Goal: Transaction & Acquisition: Book appointment/travel/reservation

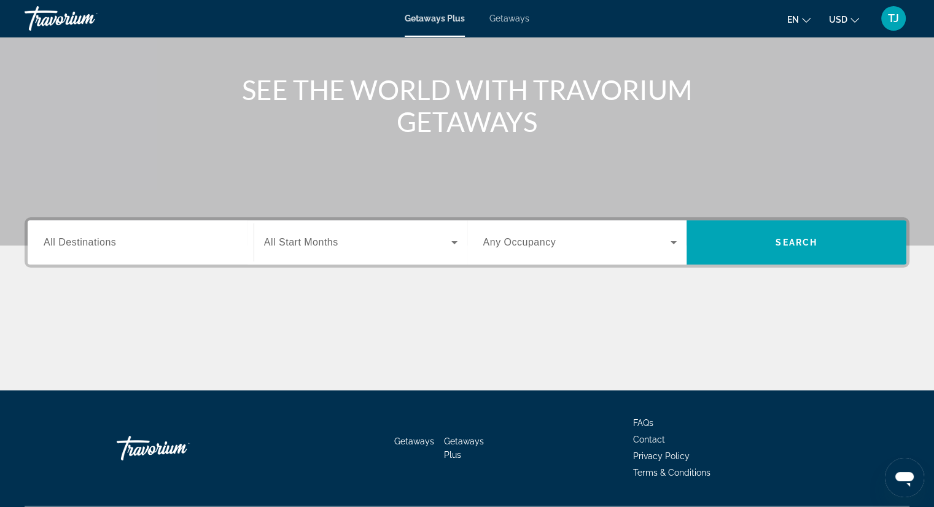
scroll to position [157, 0]
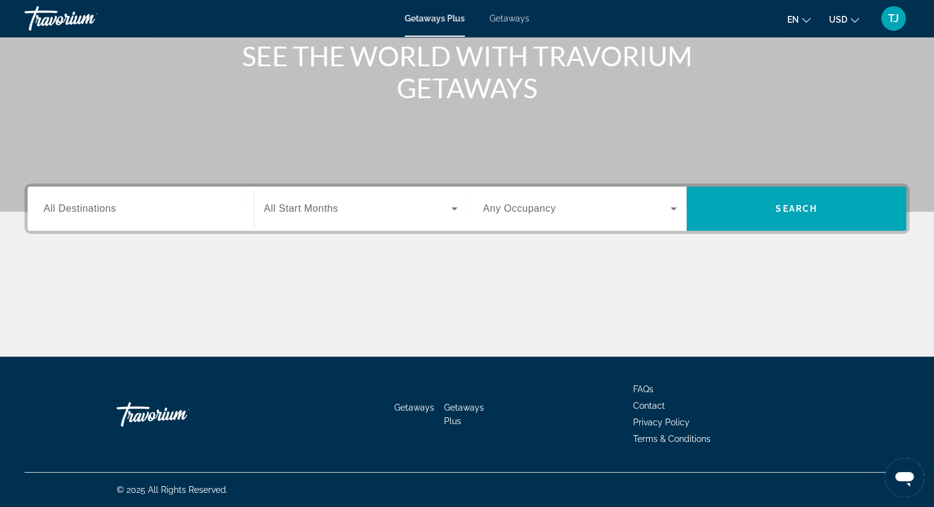
click at [407, 405] on span "Getaways" at bounding box center [414, 408] width 40 height 10
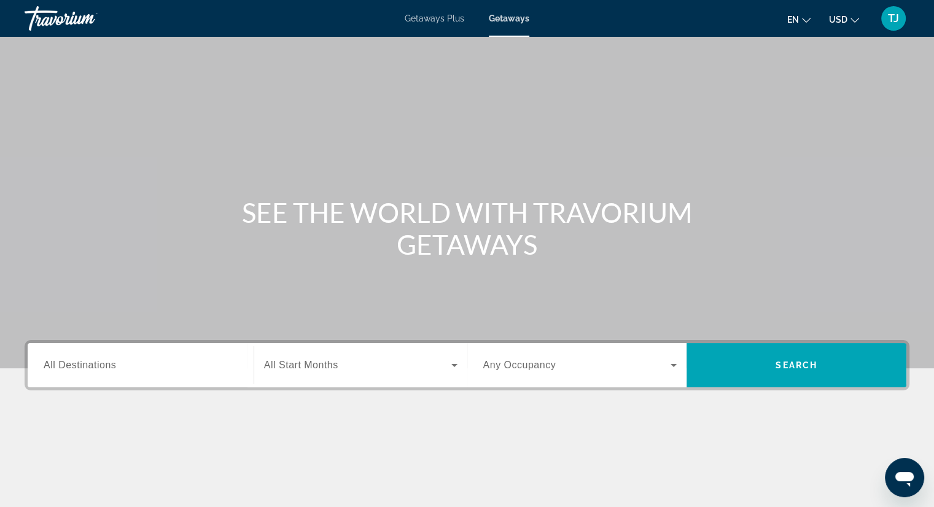
click at [439, 20] on span "Getaways Plus" at bounding box center [435, 19] width 60 height 10
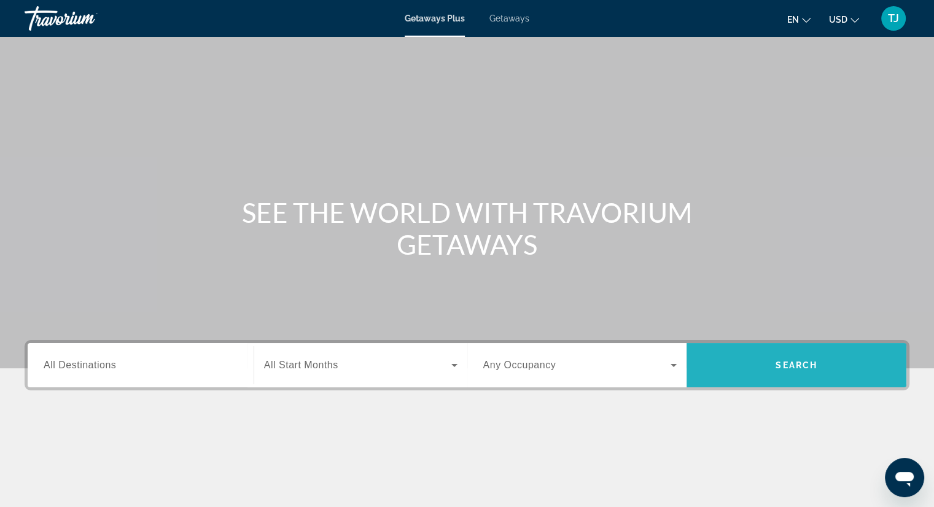
click at [784, 363] on span "Search" at bounding box center [797, 366] width 42 height 10
